Goal: Use online tool/utility: Utilize a website feature to perform a specific function

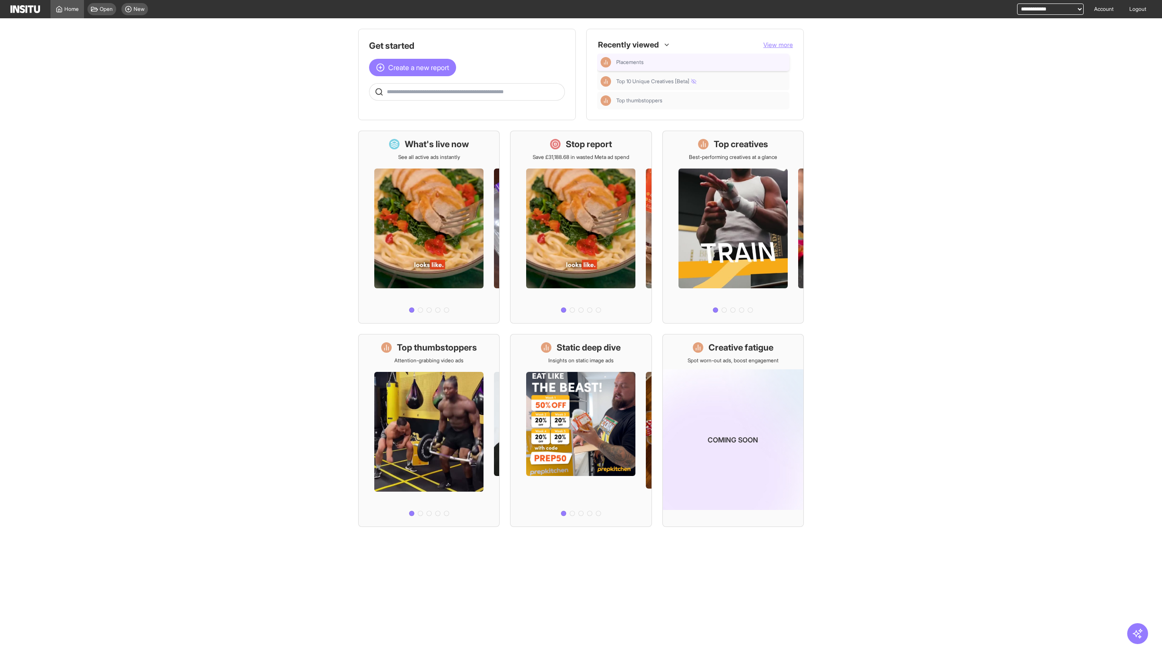
click at [618, 69] on div "Placements" at bounding box center [693, 62] width 192 height 17
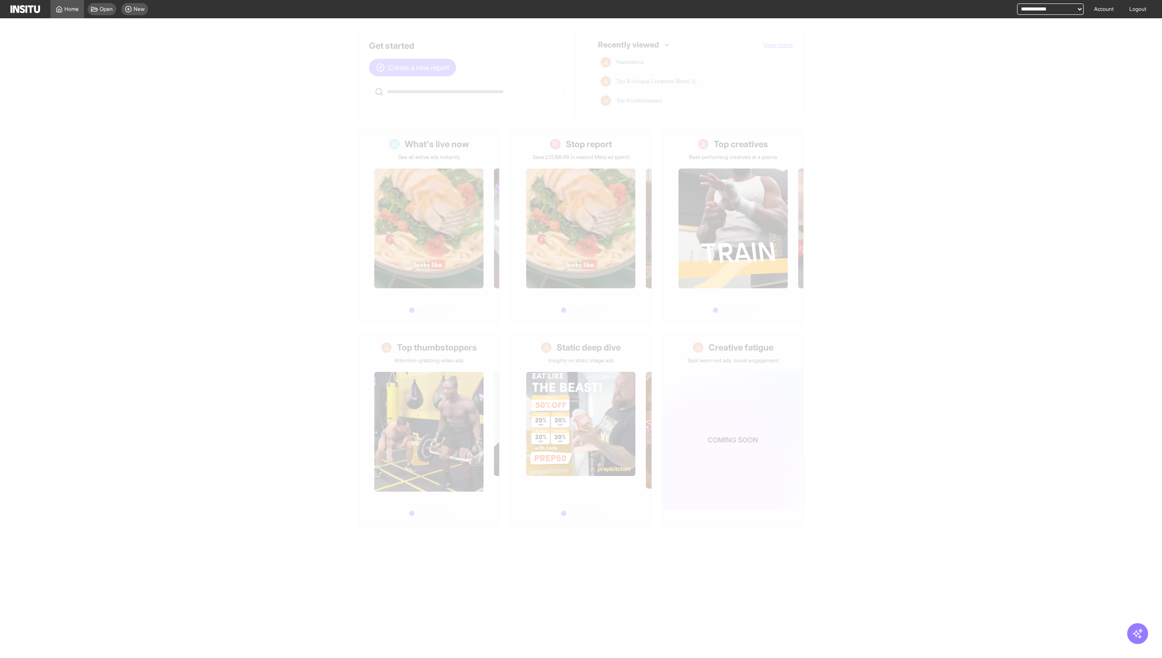
select select "**"
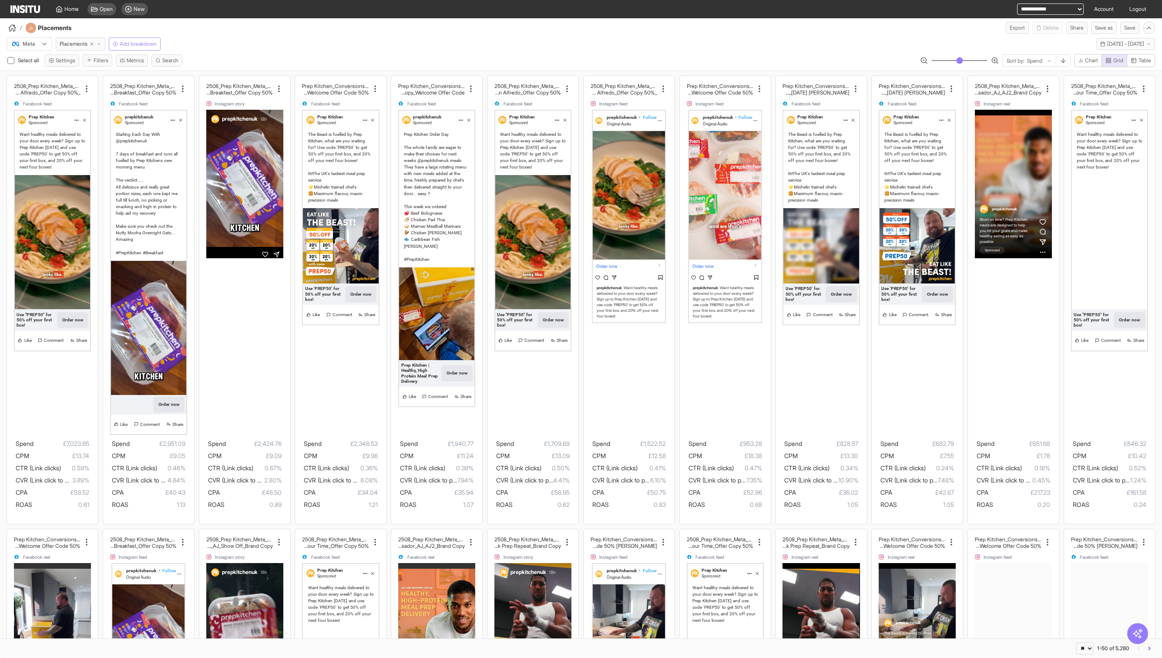
click at [155, 45] on span "Add breakdown" at bounding box center [138, 43] width 37 height 7
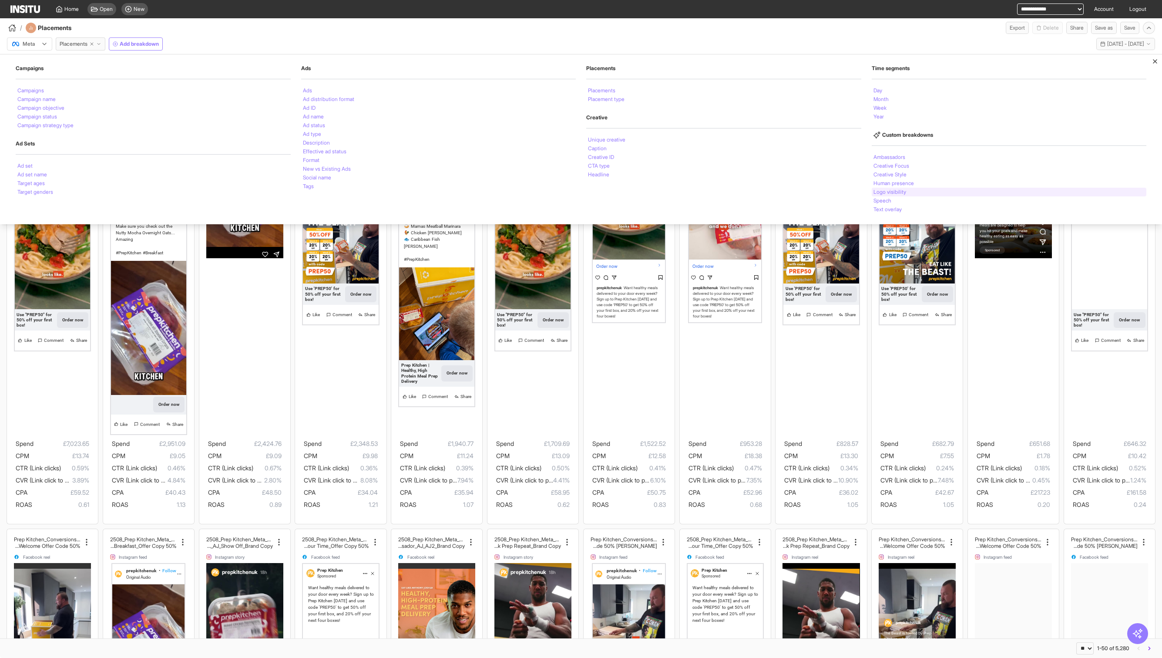
click at [923, 196] on div "Logo visibility" at bounding box center [1009, 192] width 275 height 9
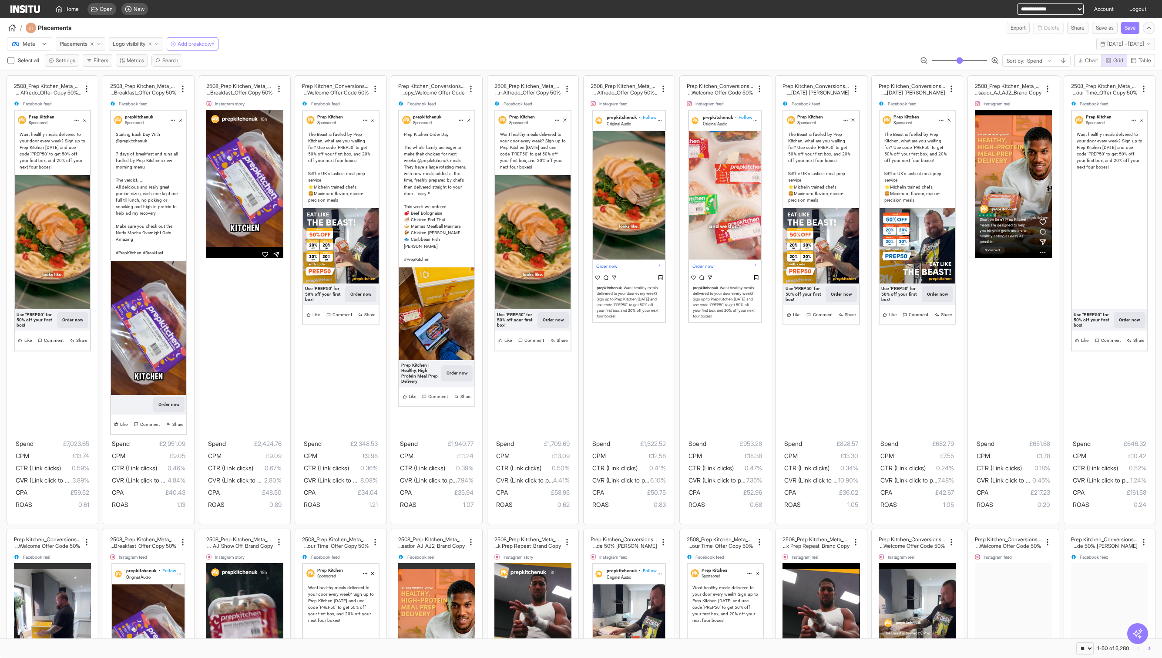
type input "**"
click at [956, 61] on input "range" at bounding box center [960, 60] width 56 height 1
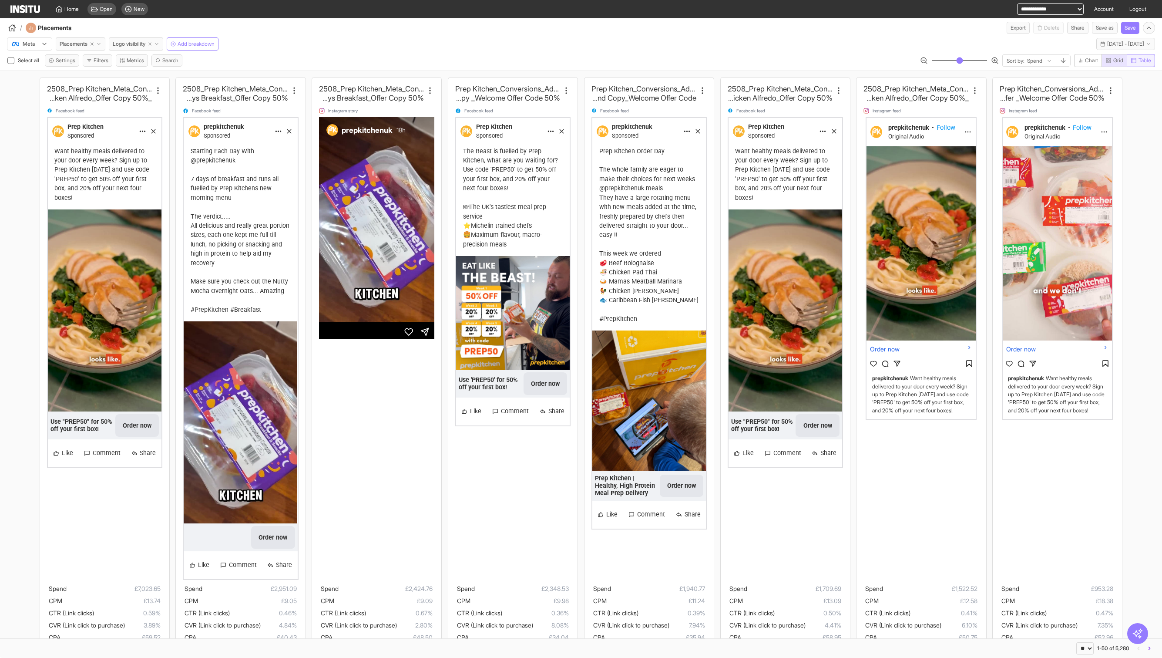
click at [1145, 60] on span "Table" at bounding box center [1145, 60] width 13 height 7
click at [1121, 63] on span "Grid" at bounding box center [1119, 60] width 10 height 7
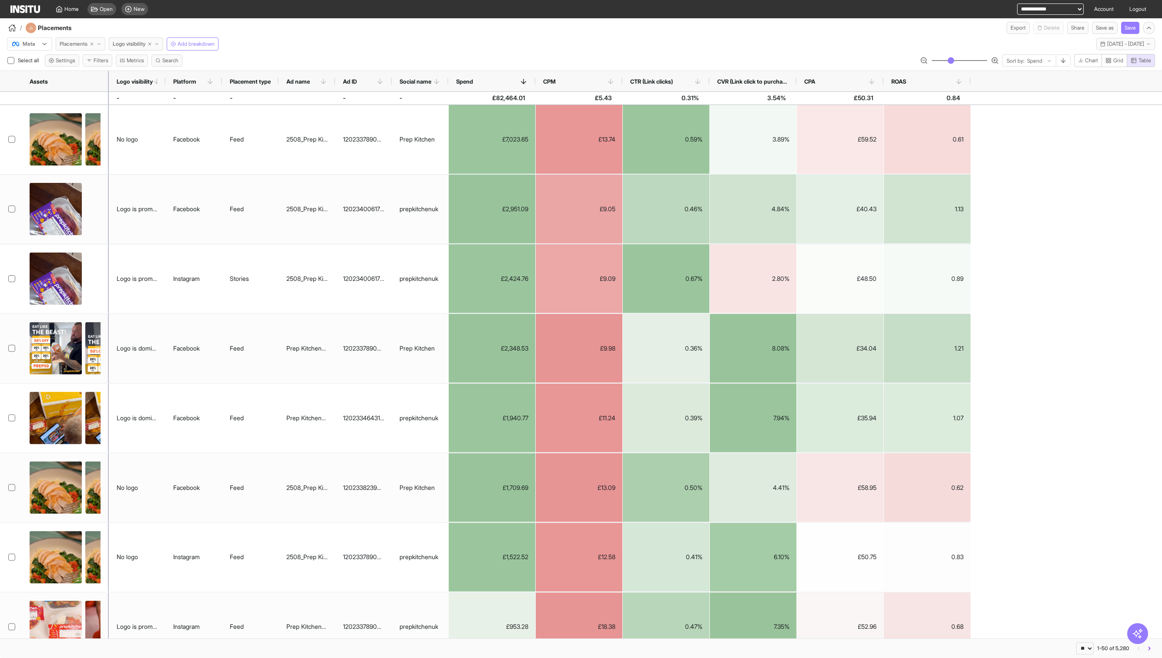
click at [94, 44] on icon "button" at bounding box center [91, 43] width 5 height 5
select select "**"
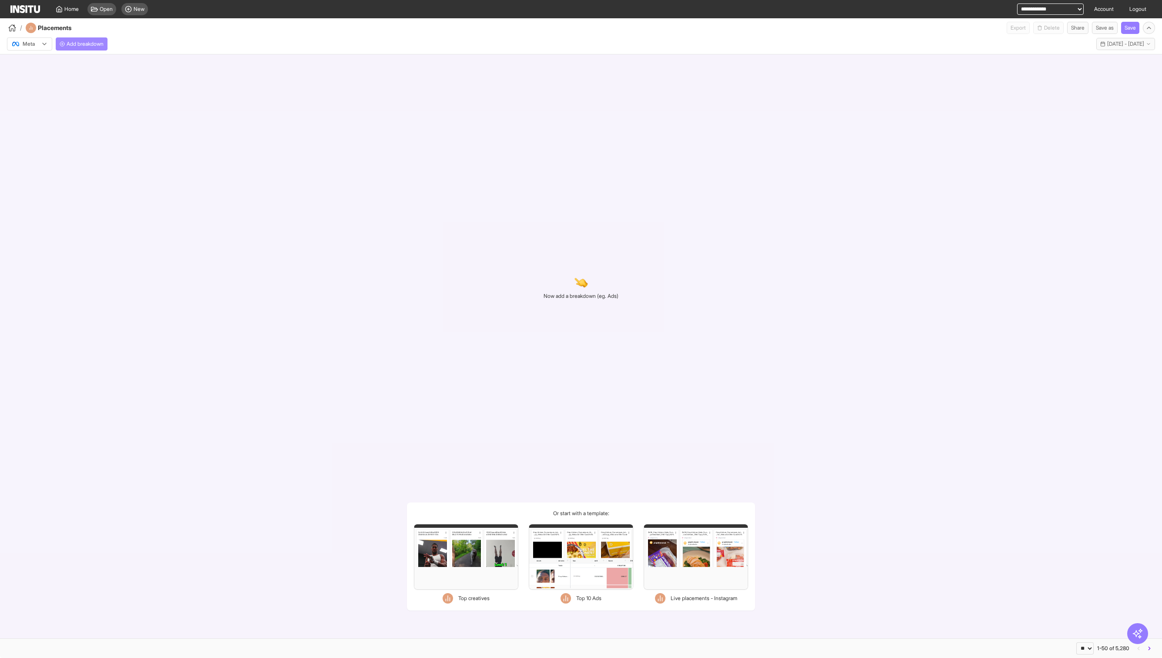
click at [105, 38] on button "Add breakdown" at bounding box center [82, 43] width 52 height 13
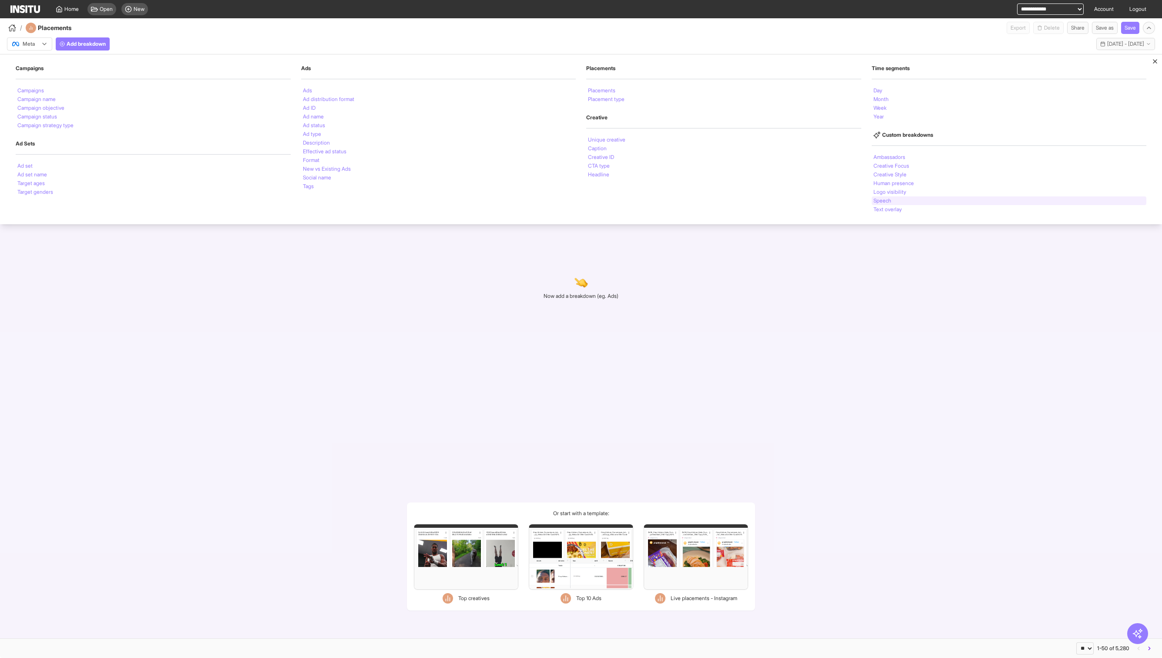
click at [913, 202] on div "Speech" at bounding box center [1009, 200] width 275 height 9
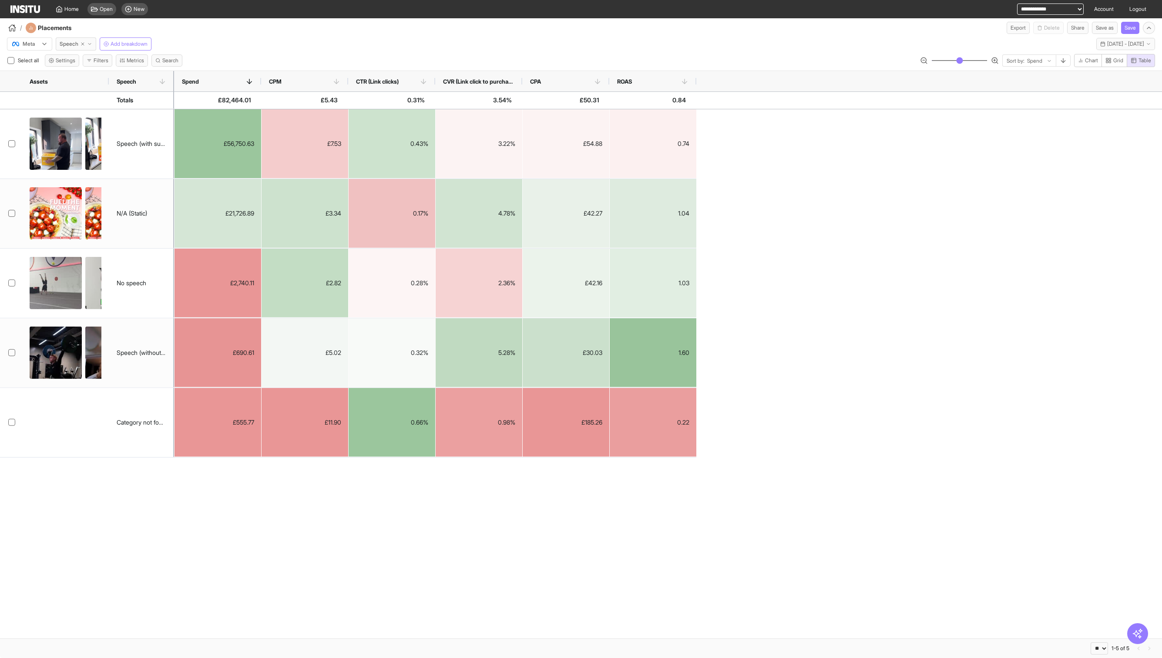
click at [172, 78] on div "Speech" at bounding box center [141, 81] width 65 height 20
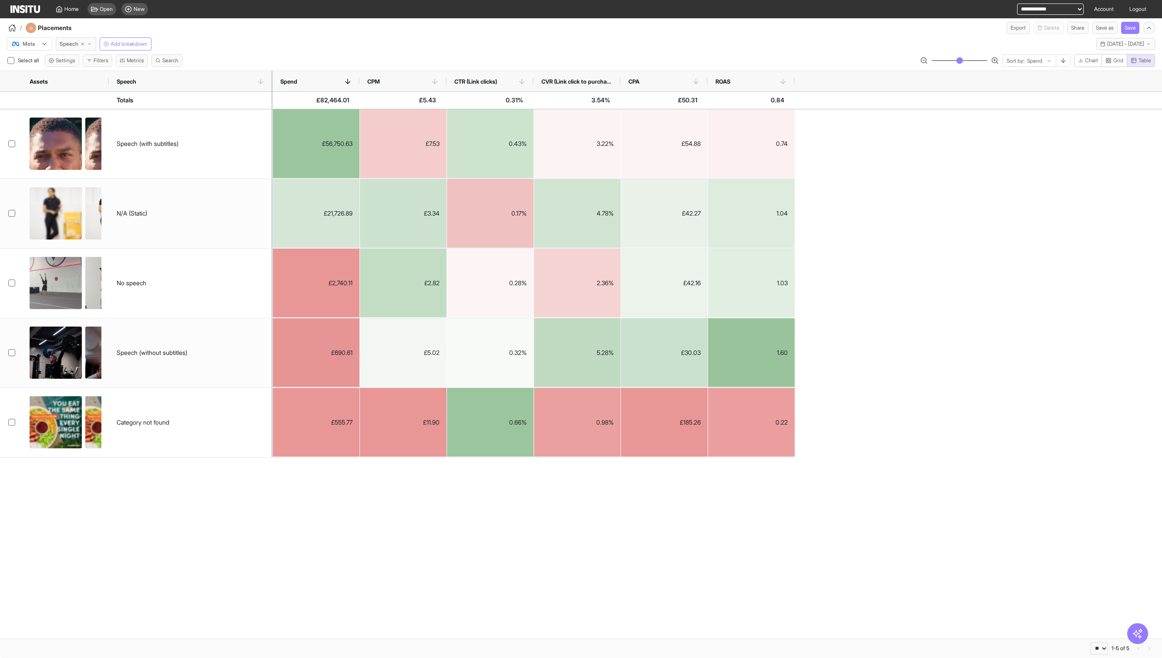
drag, startPoint x: 172, startPoint y: 81, endPoint x: 267, endPoint y: 86, distance: 94.6
click at [271, 86] on div at bounding box center [272, 81] width 3 height 20
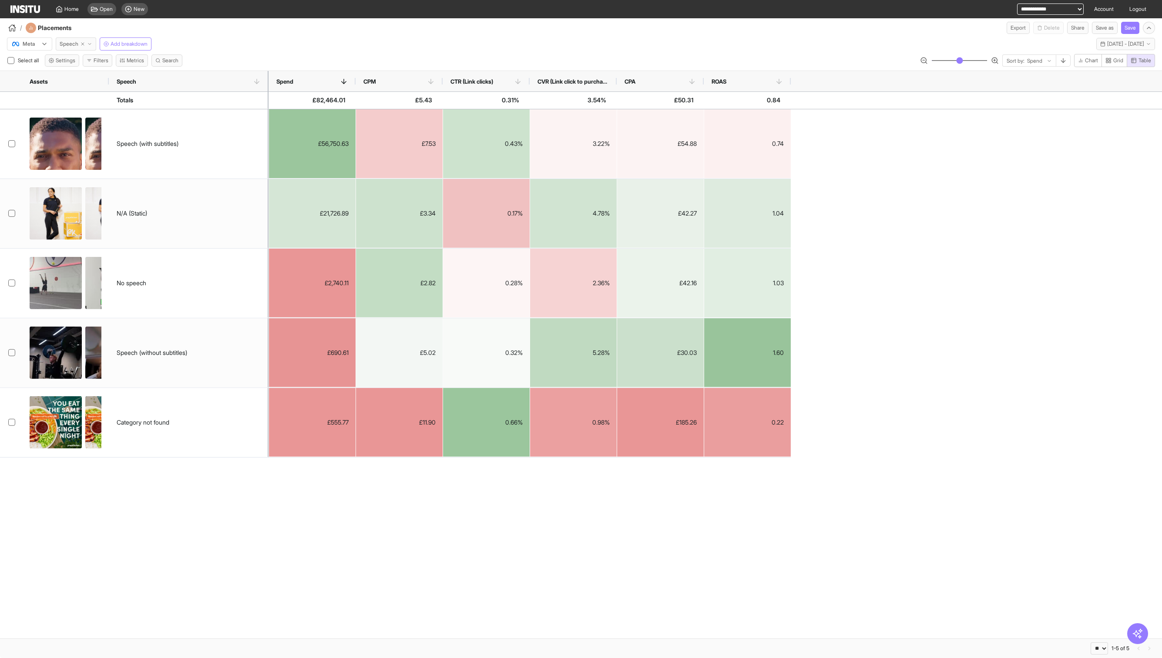
click at [71, 43] on span "Speech" at bounding box center [69, 43] width 19 height 7
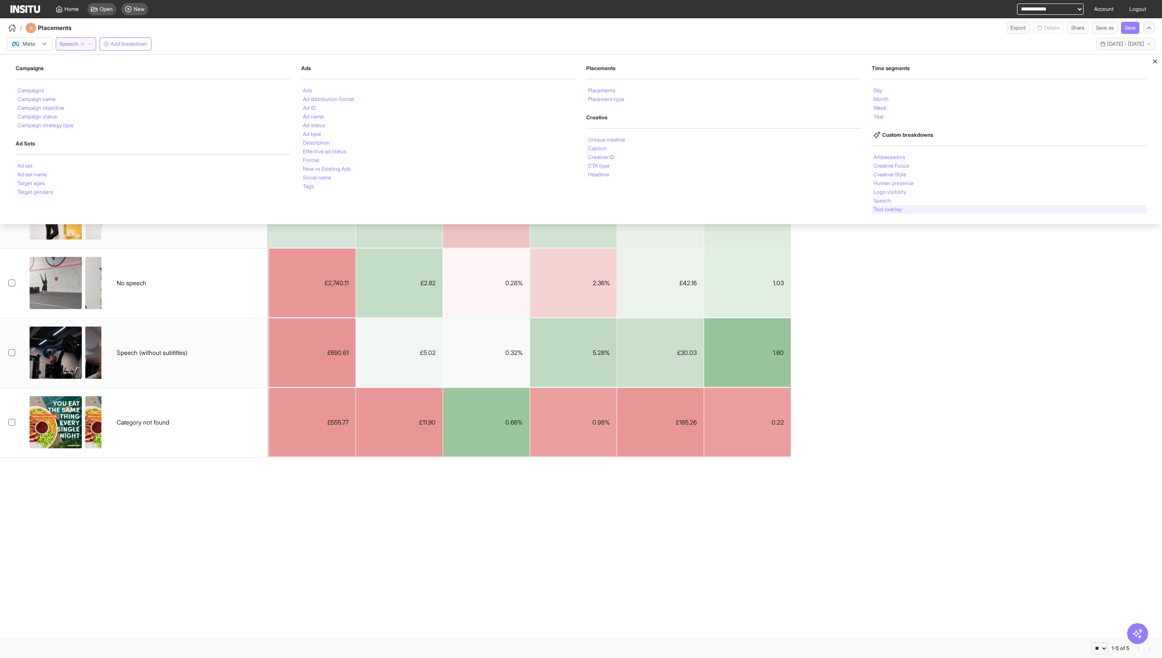
click at [882, 209] on li "Text overlay" at bounding box center [888, 209] width 28 height 5
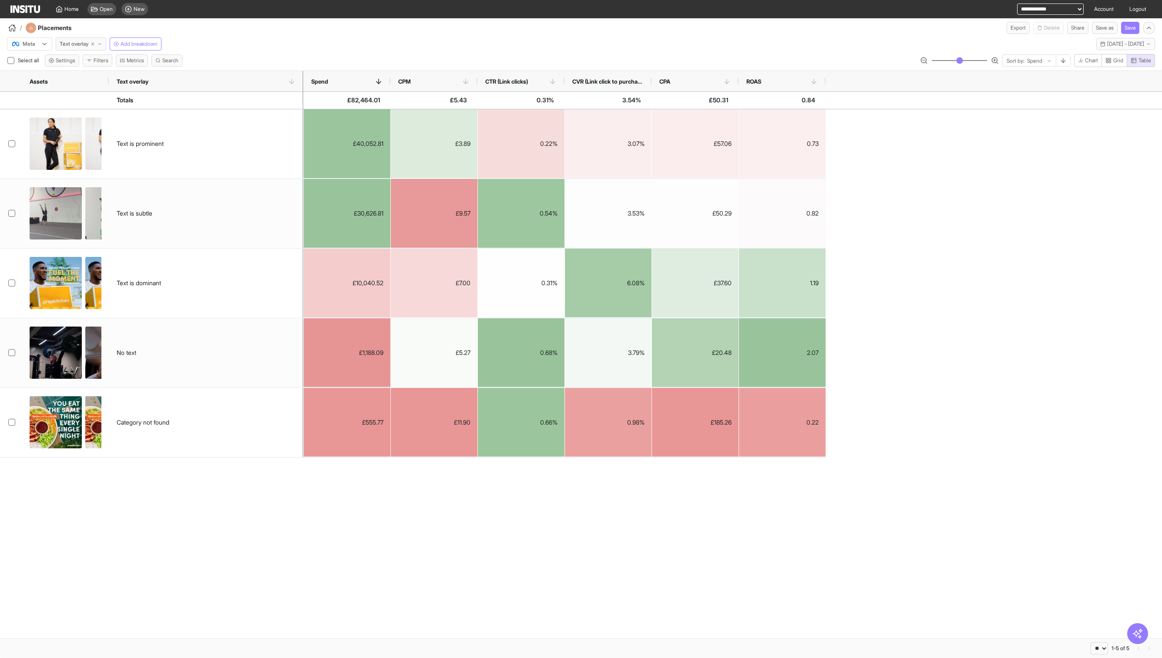
drag, startPoint x: 173, startPoint y: 80, endPoint x: 302, endPoint y: 88, distance: 129.6
click at [302, 88] on div at bounding box center [303, 81] width 3 height 20
click at [125, 45] on span "Add breakdown" at bounding box center [139, 43] width 37 height 7
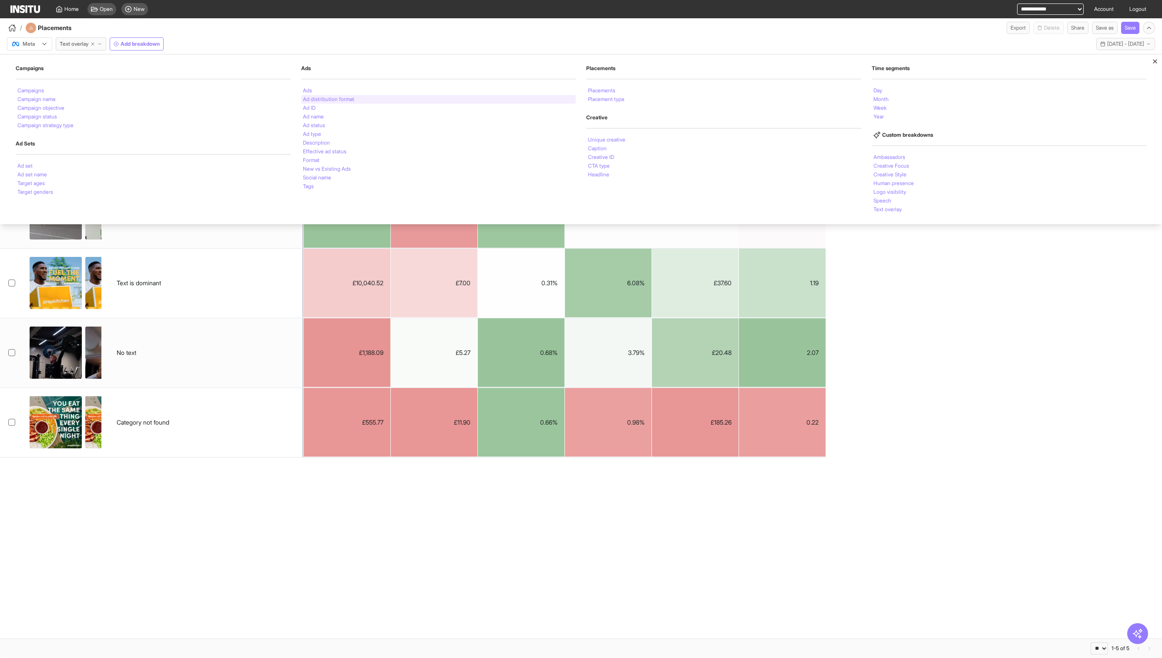
click at [320, 98] on li "Ad distribution format" at bounding box center [328, 99] width 51 height 5
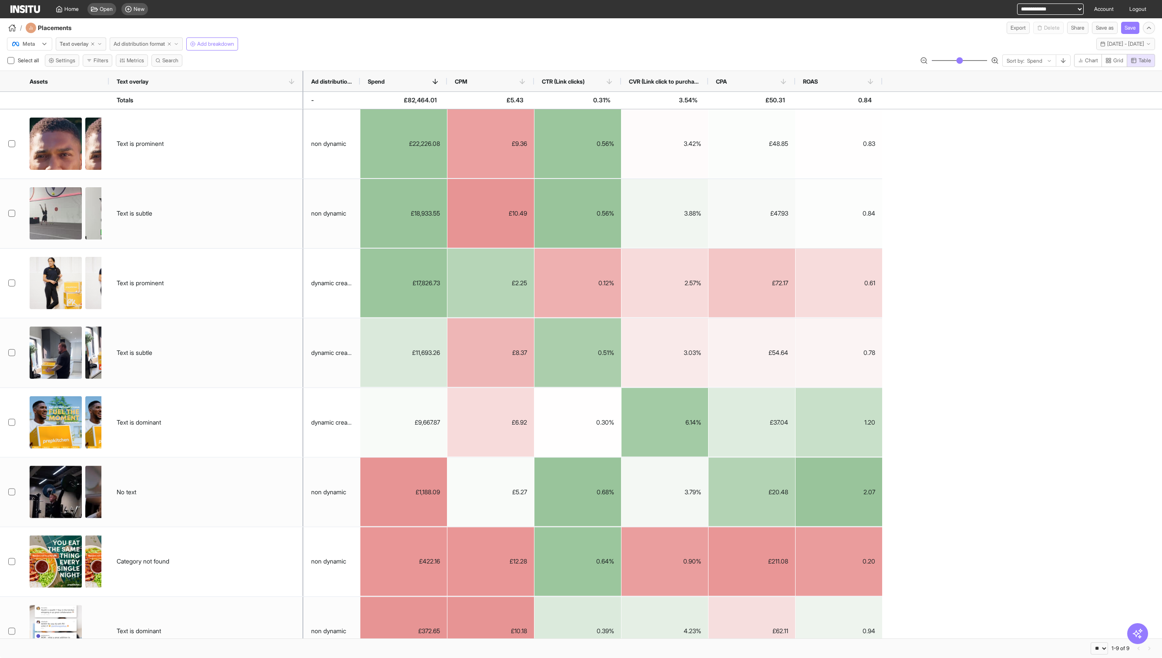
click at [172, 46] on icon "button" at bounding box center [169, 43] width 5 height 5
click at [154, 46] on span "Ad distribution format" at bounding box center [139, 43] width 51 height 7
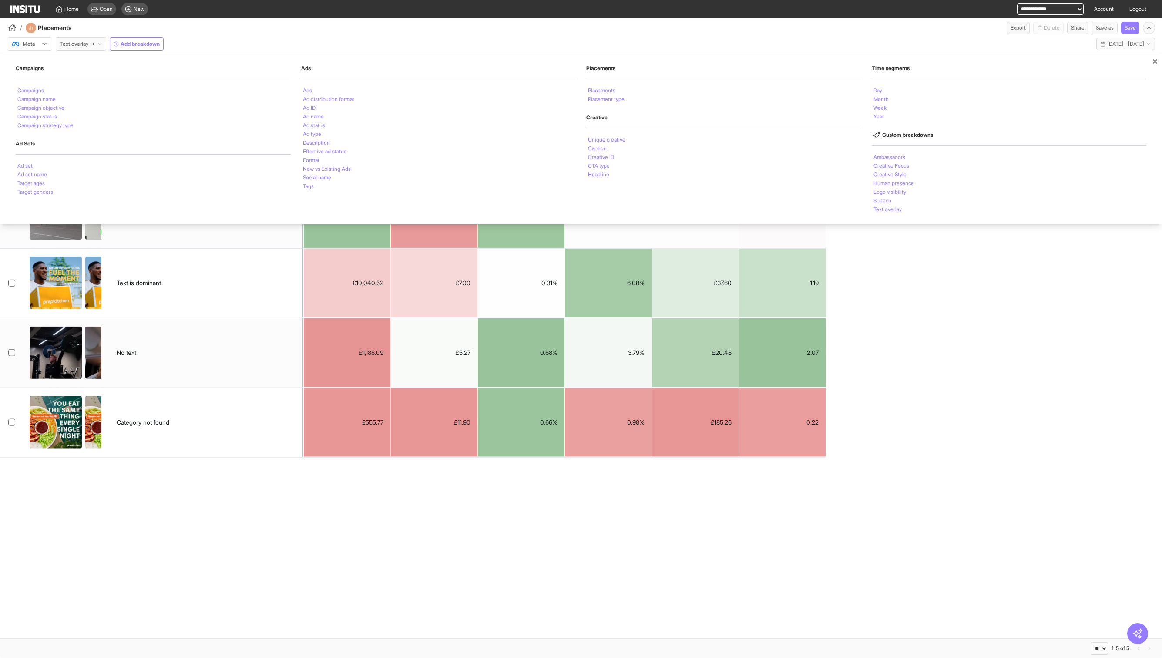
click at [339, 158] on div "Format" at bounding box center [438, 160] width 275 height 9
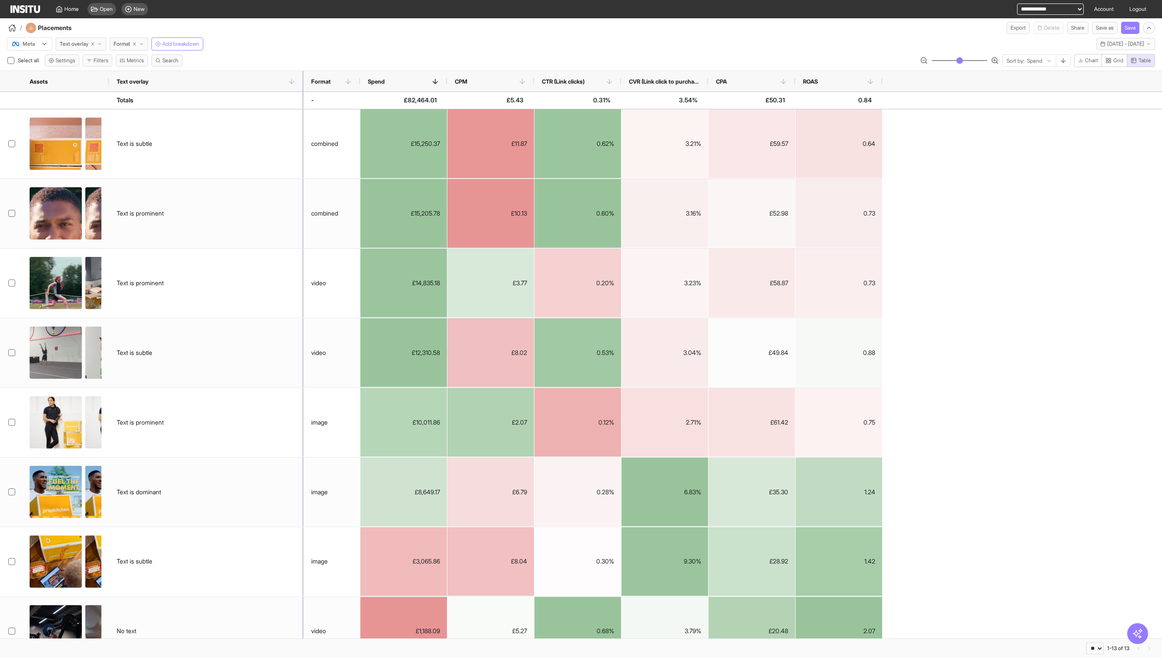
click at [207, 87] on div "Text overlay" at bounding box center [206, 81] width 179 height 20
drag, startPoint x: 137, startPoint y: 84, endPoint x: 400, endPoint y: 8, distance: 273.1
click at [137, 84] on span "Text overlay" at bounding box center [133, 81] width 32 height 7
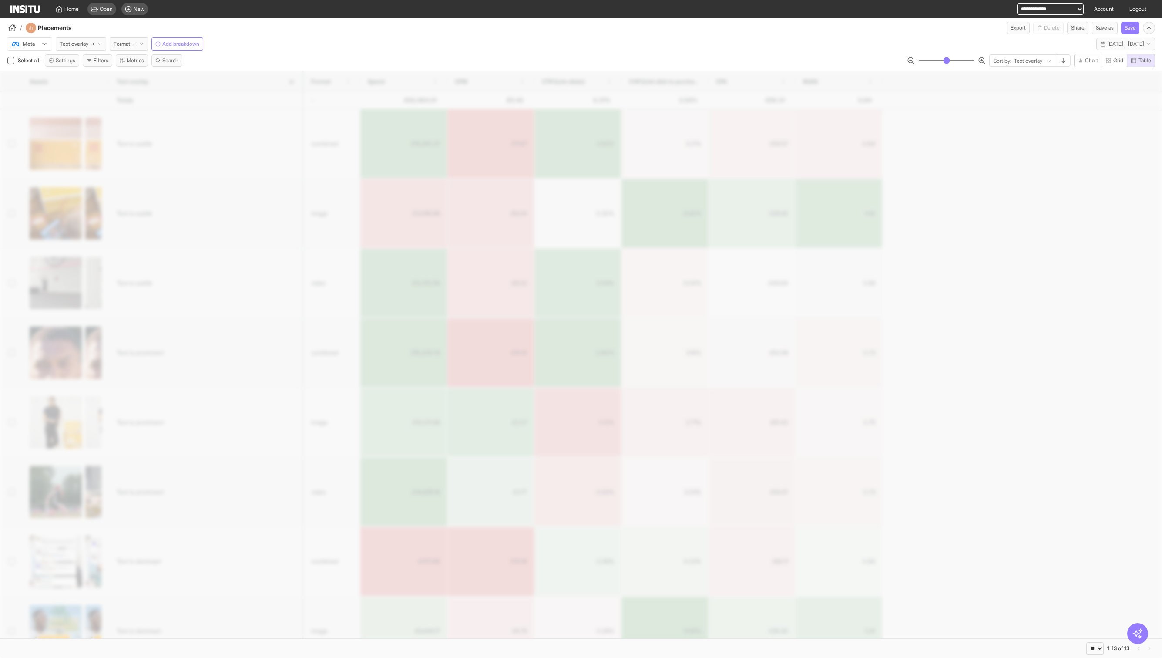
select select "**"
